Goal: Share content

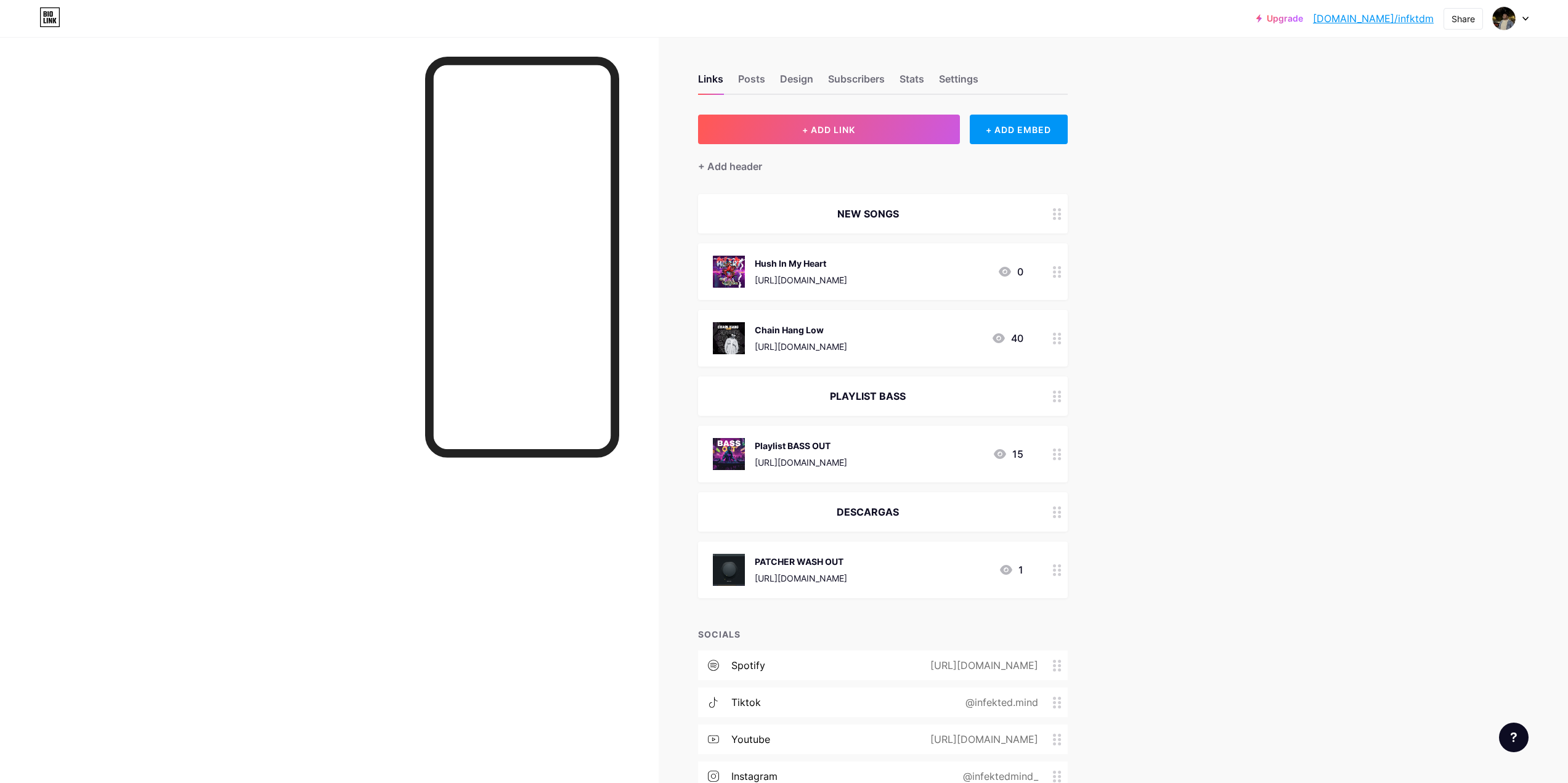
click at [1055, 274] on div at bounding box center [1057, 271] width 21 height 57
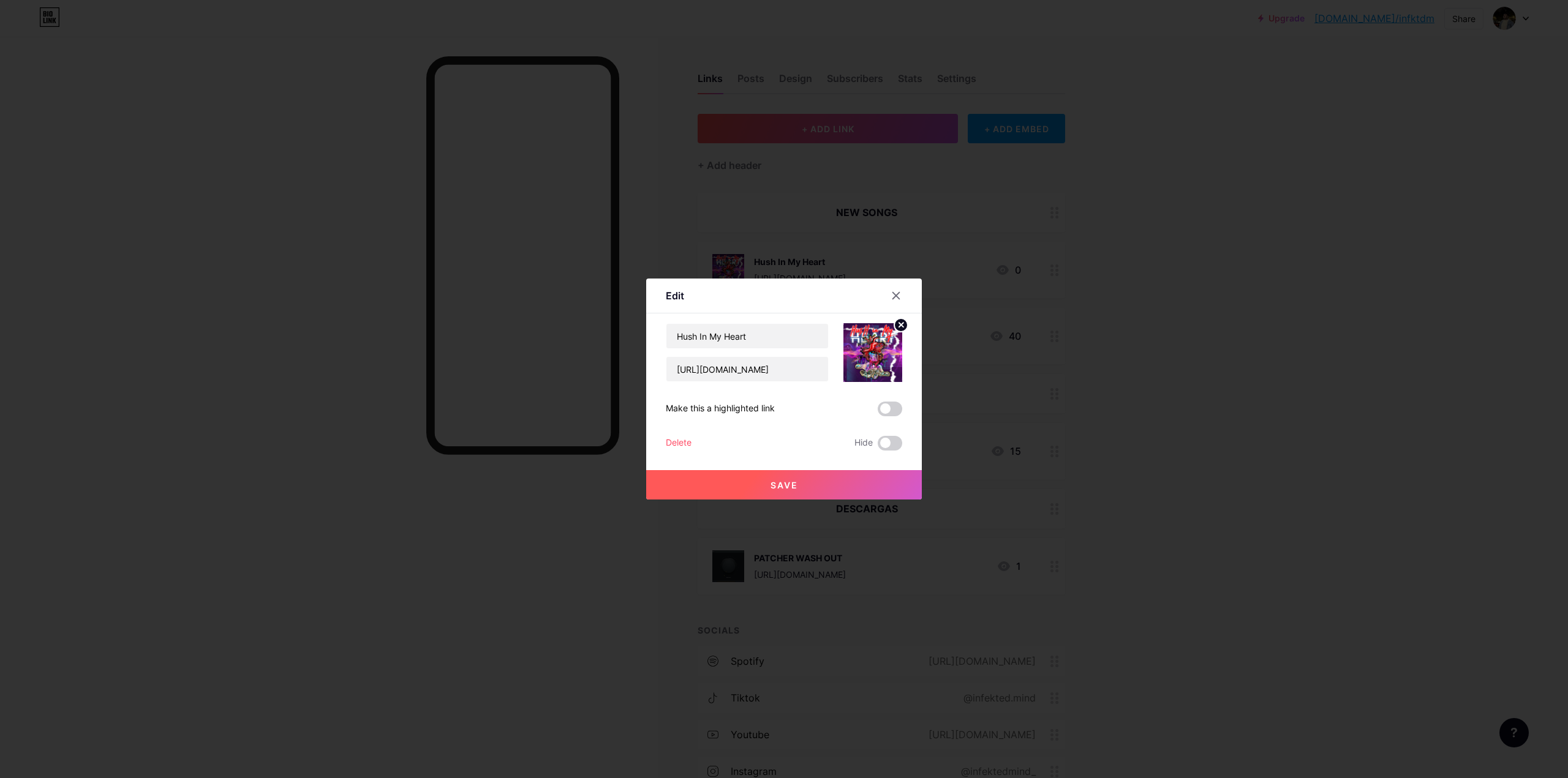
click at [831, 374] on div at bounding box center [865, 352] width 73 height 59
click at [820, 370] on input "[URL][DOMAIN_NAME]" at bounding box center [747, 368] width 162 height 24
type input "4"
paste input "[URL][DOMAIN_NAME]"
type input "[URL][DOMAIN_NAME]"
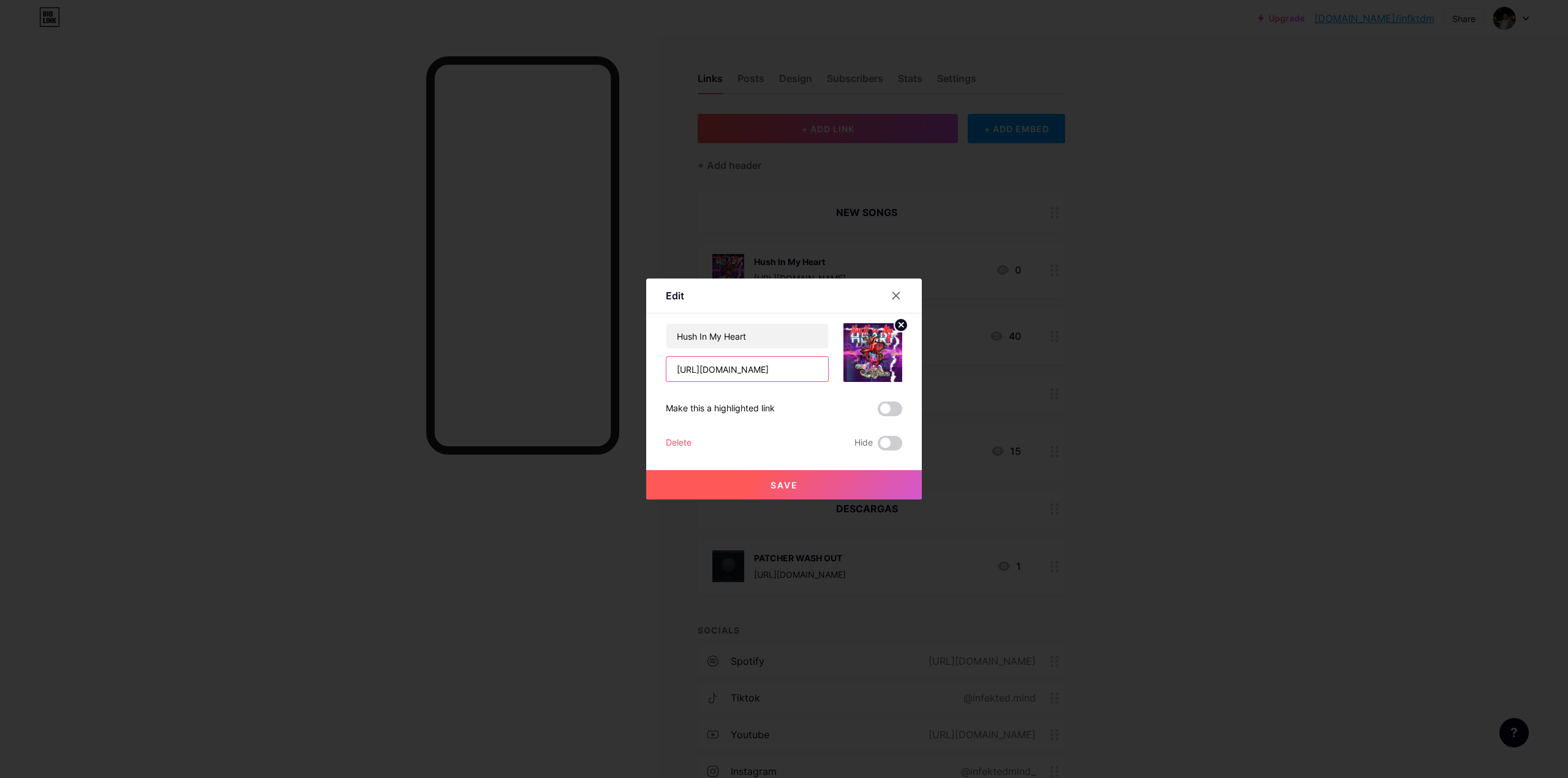
scroll to position [0, 10]
click at [798, 478] on button "Save" at bounding box center [784, 484] width 275 height 29
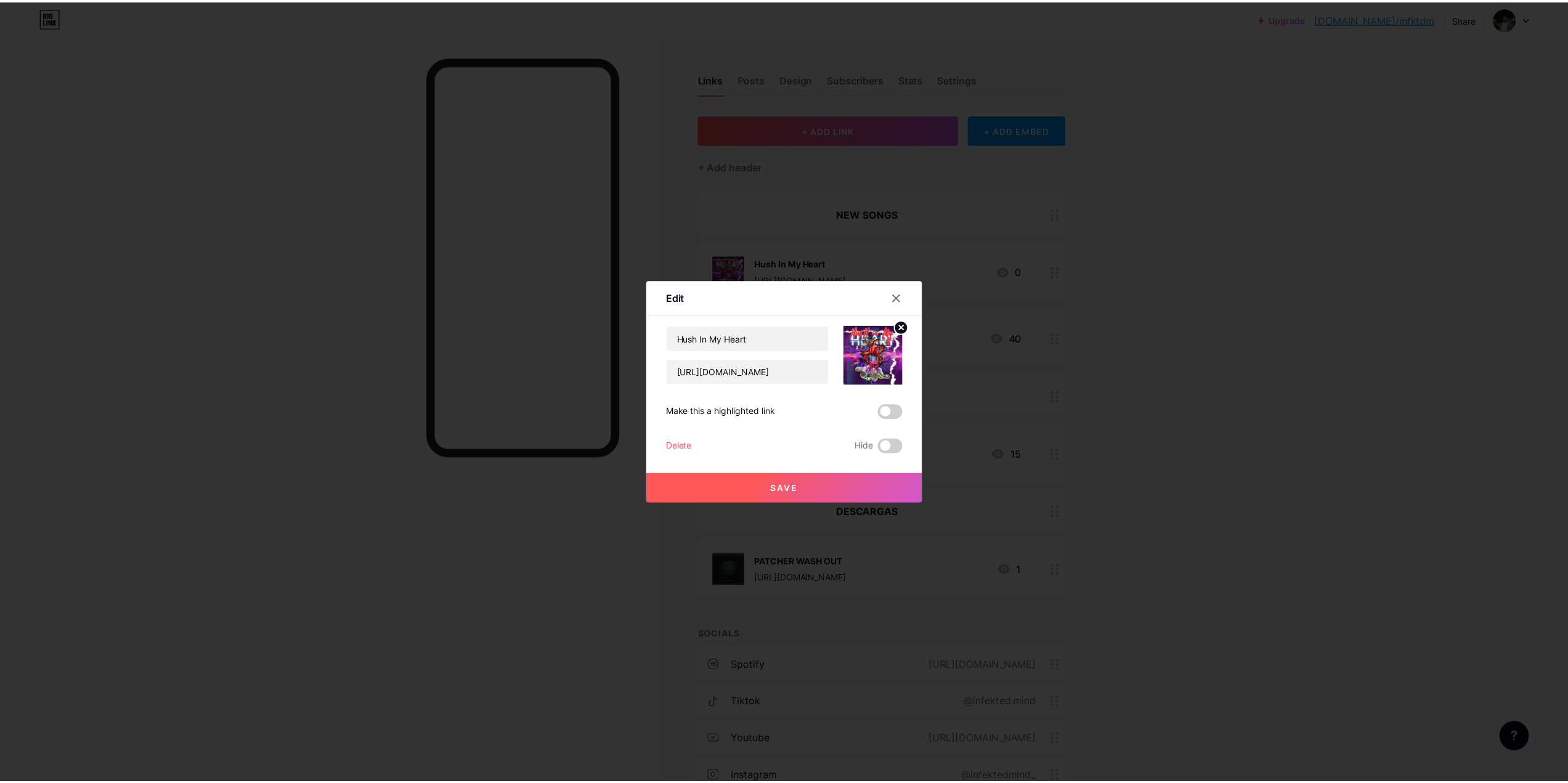
scroll to position [0, 0]
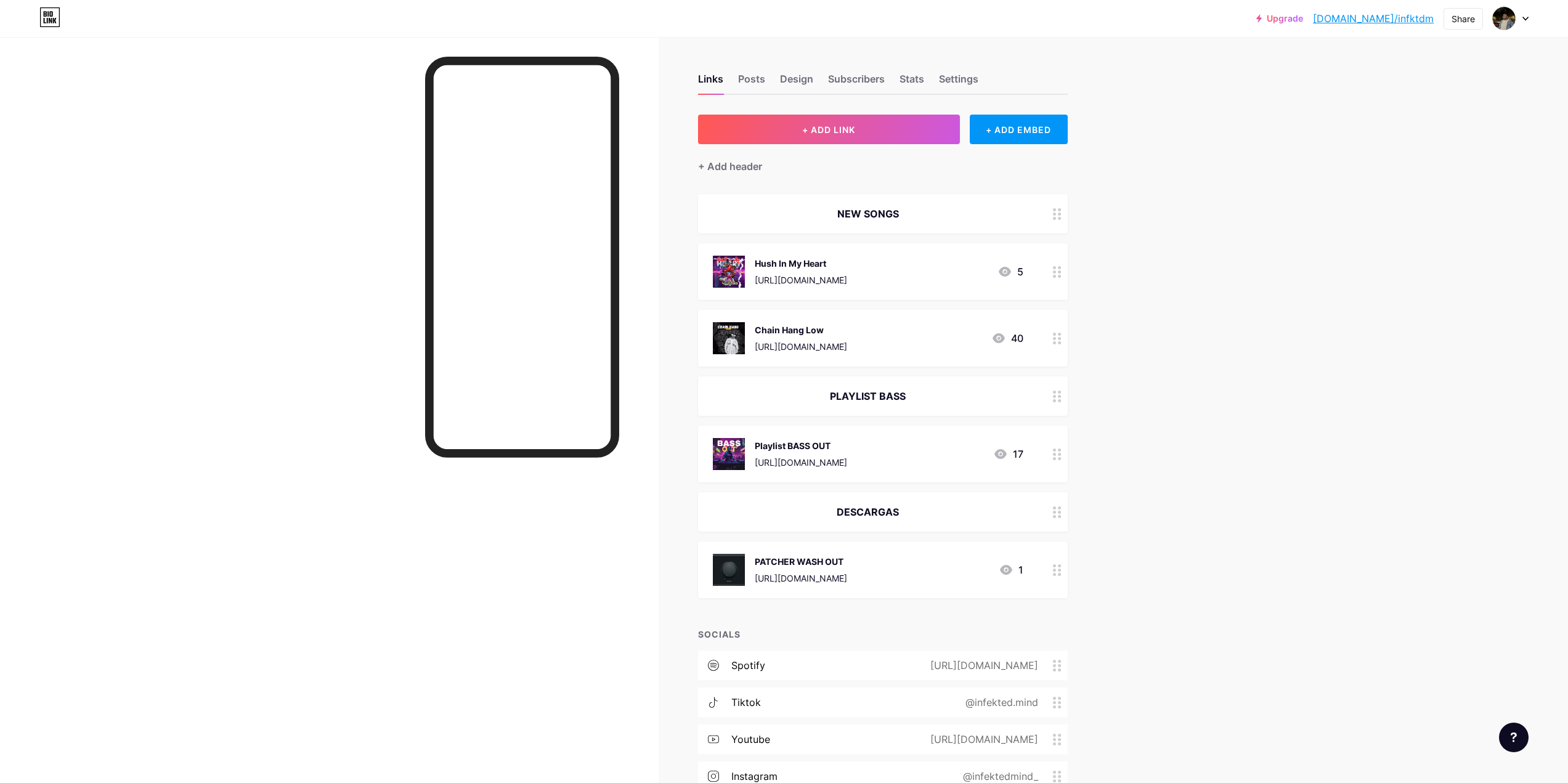
click at [1198, 302] on div "Upgrade [DOMAIN_NAME]/infktd... [DOMAIN_NAME]/infktdm Share Switch accounts INF…" at bounding box center [784, 482] width 1568 height 963
click at [848, 335] on div "Chain Hang Low" at bounding box center [800, 330] width 92 height 13
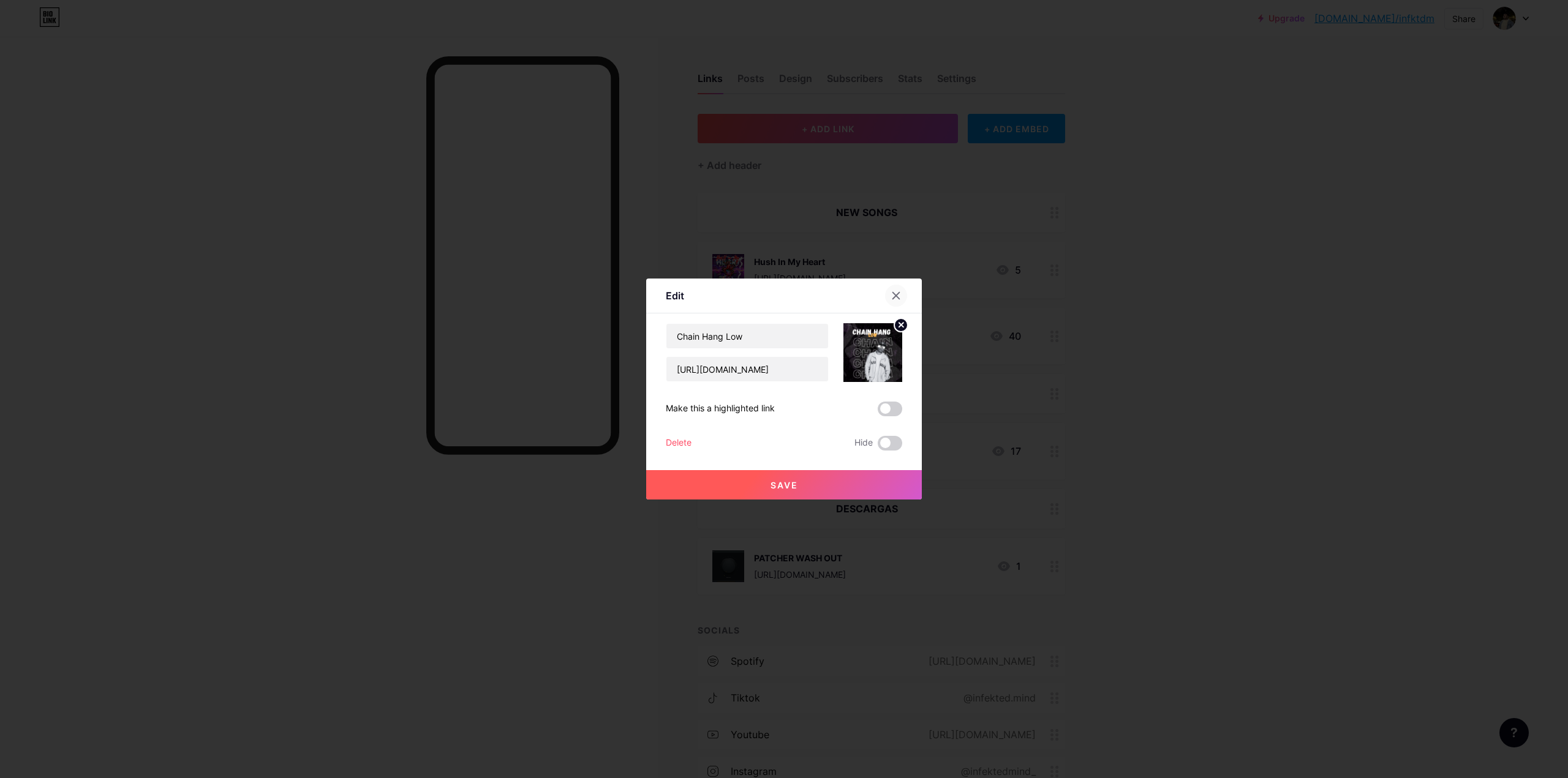
click at [905, 292] on div at bounding box center [896, 296] width 22 height 22
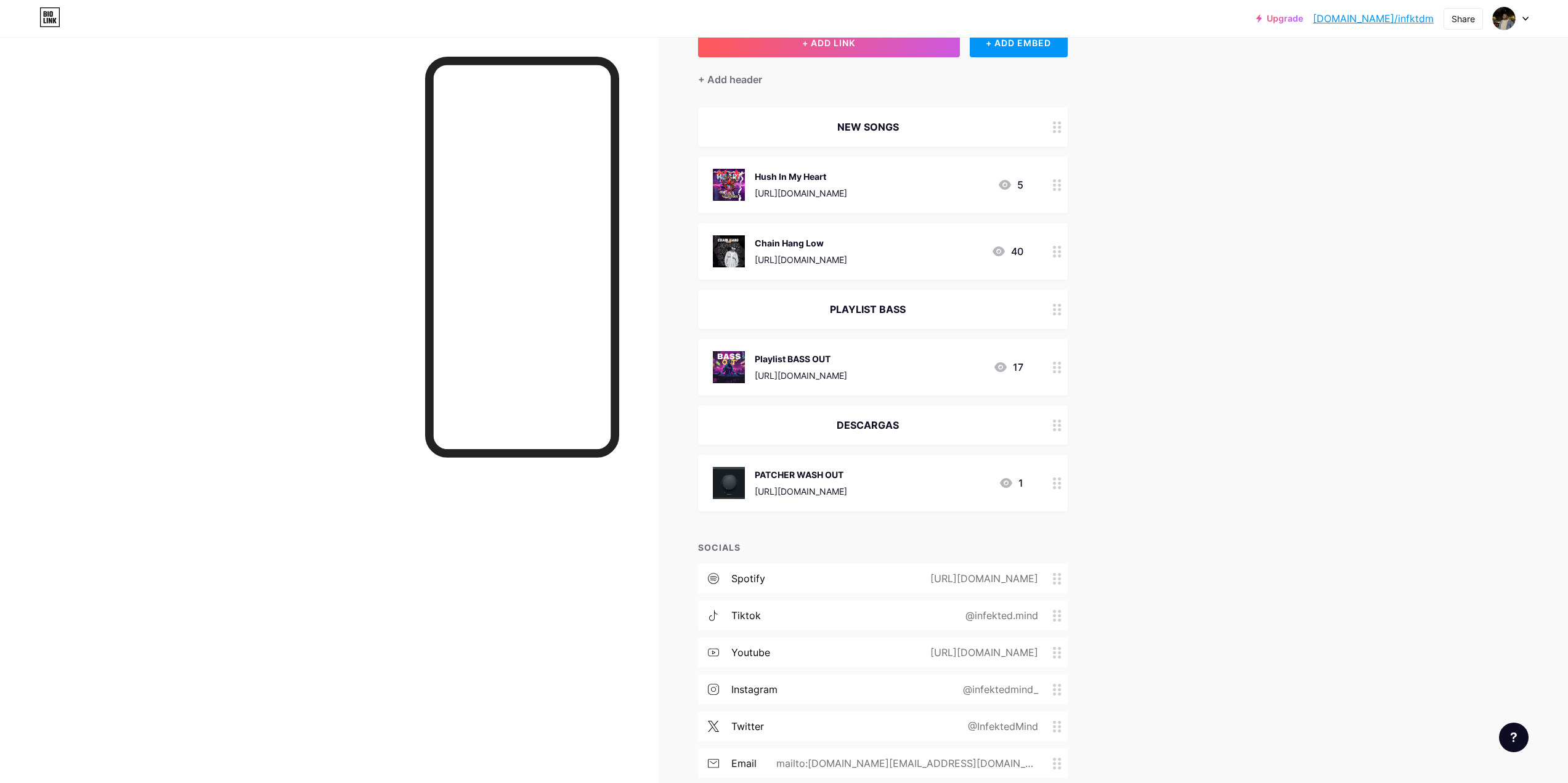
scroll to position [179, 0]
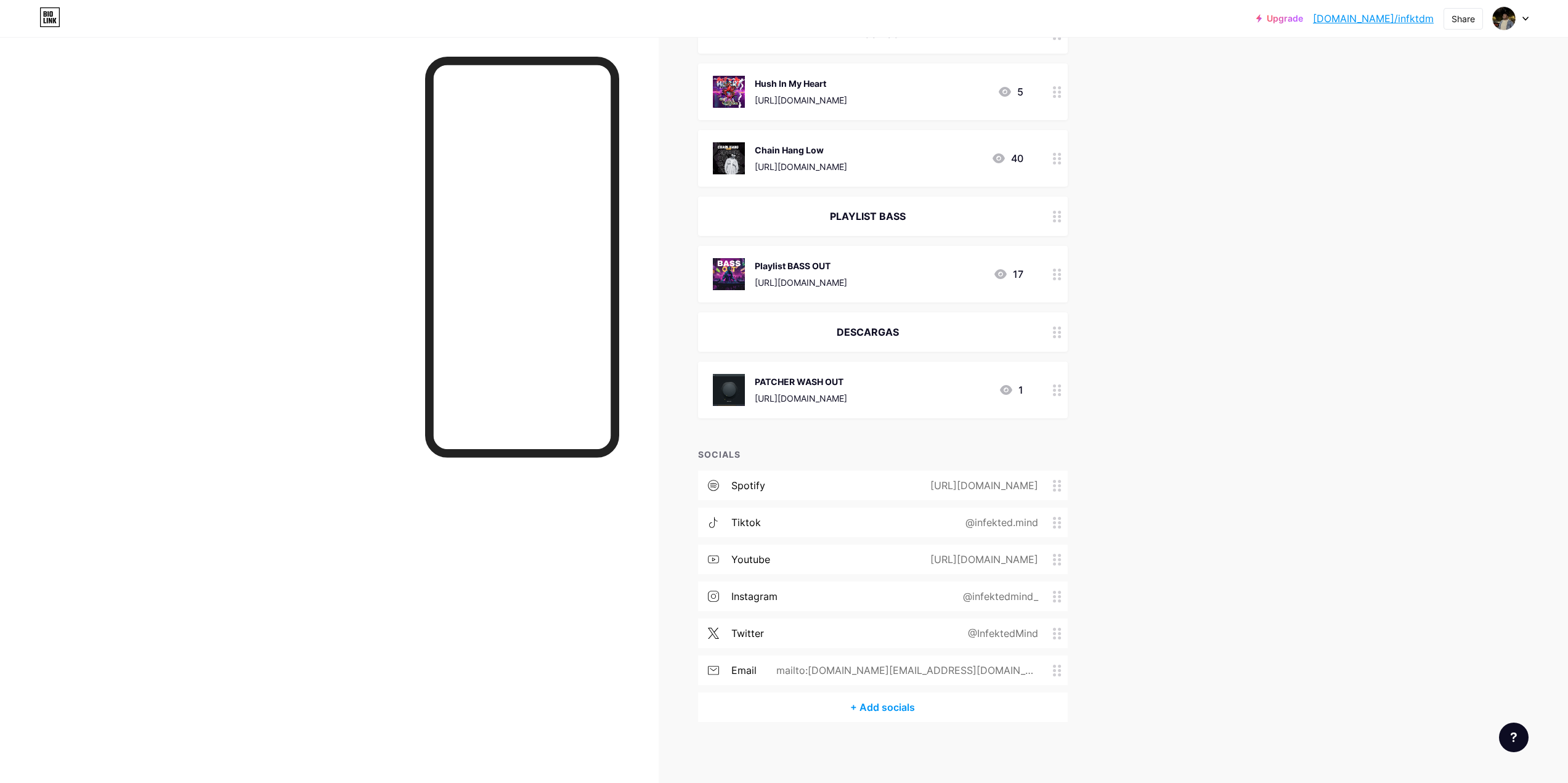
click at [800, 637] on div "twitter @InfektedMind" at bounding box center [883, 633] width 369 height 30
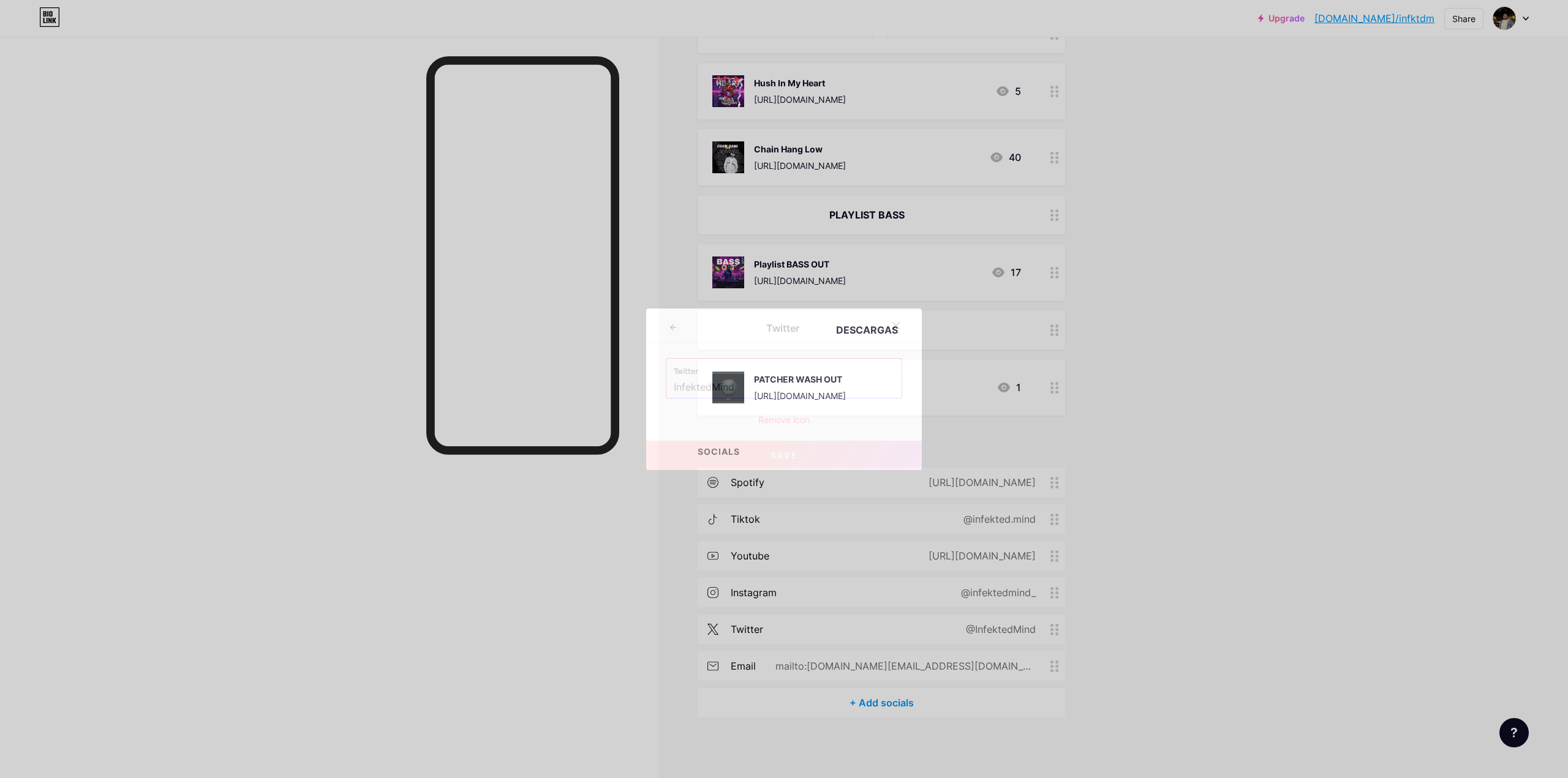
drag, startPoint x: 742, startPoint y: 384, endPoint x: 651, endPoint y: 385, distance: 91.0
click at [651, 385] on div "Twitter Twitter InfektedMind Remove icon Save" at bounding box center [784, 389] width 275 height 161
click at [1304, 331] on div at bounding box center [784, 389] width 1568 height 778
